Goal: Complete application form: Complete application form

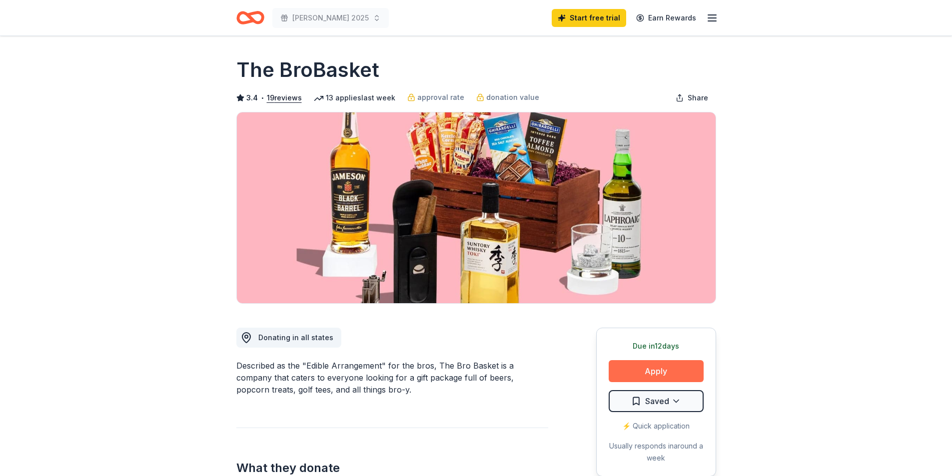
click at [649, 375] on button "Apply" at bounding box center [656, 371] width 95 height 22
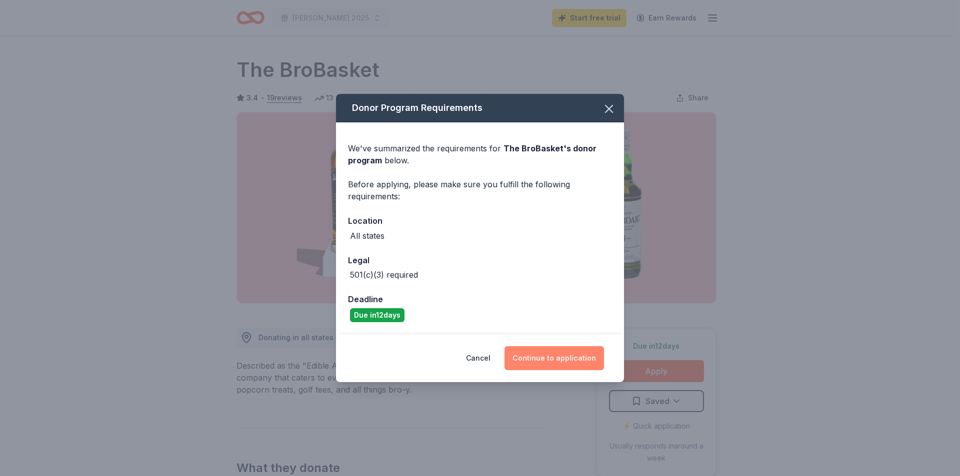
click at [530, 362] on button "Continue to application" at bounding box center [553, 358] width 99 height 24
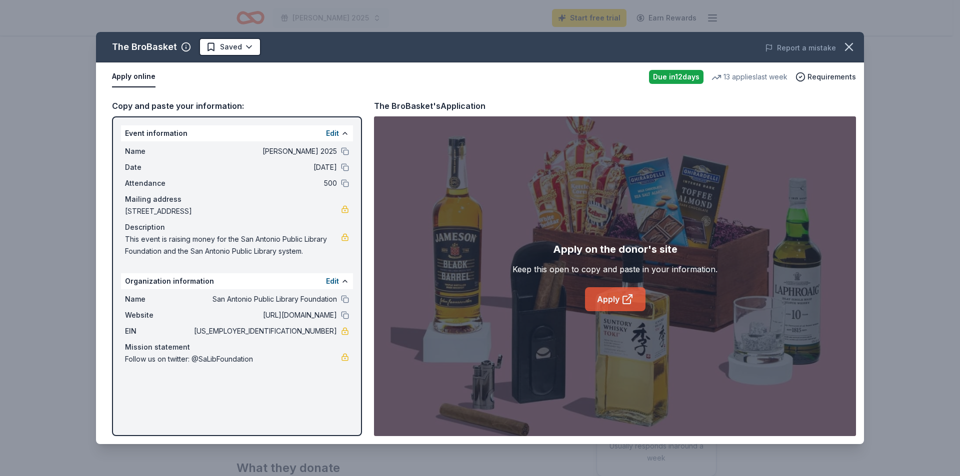
click at [612, 302] on link "Apply" at bounding box center [615, 299] width 60 height 24
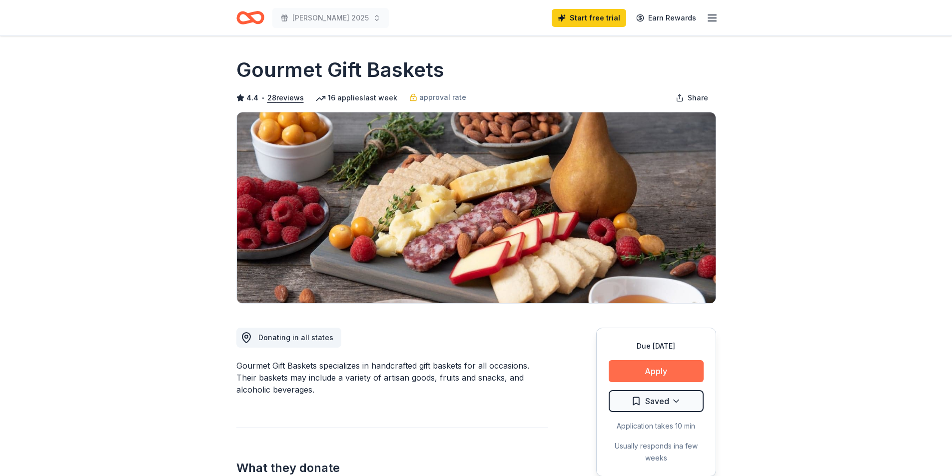
click at [658, 377] on button "Apply" at bounding box center [656, 371] width 95 height 22
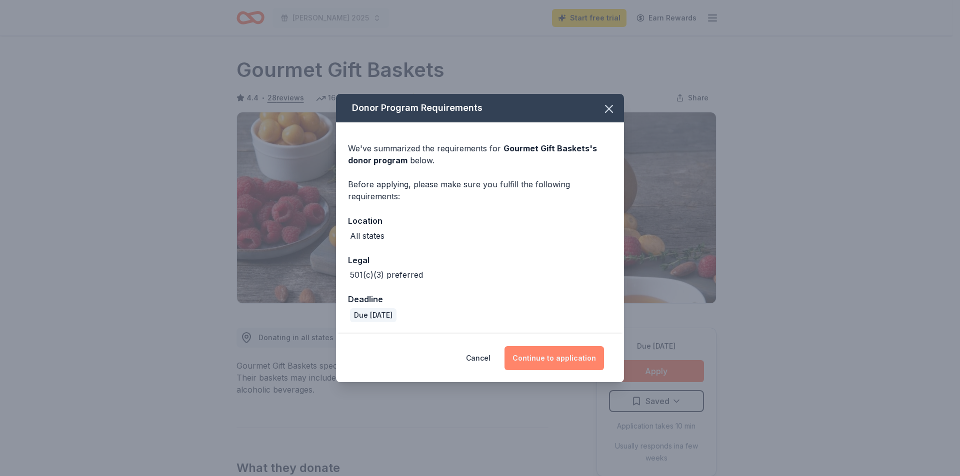
click at [569, 357] on button "Continue to application" at bounding box center [553, 358] width 99 height 24
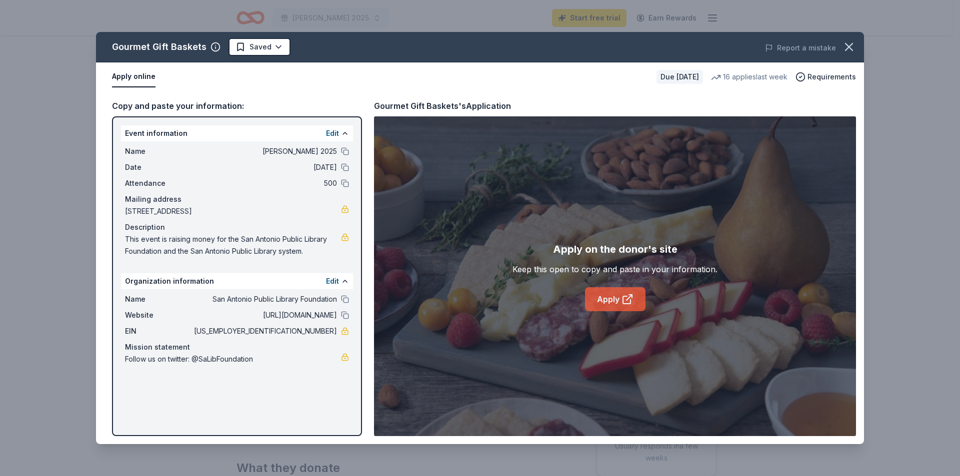
click at [626, 294] on icon at bounding box center [627, 299] width 12 height 12
